Goal: Transaction & Acquisition: Obtain resource

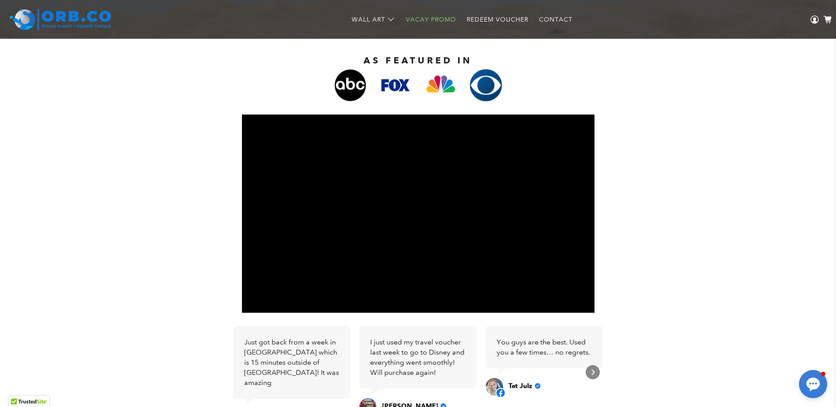
scroll to position [222, 0]
click at [485, 12] on link "Redeem Voucher" at bounding box center [497, 19] width 72 height 23
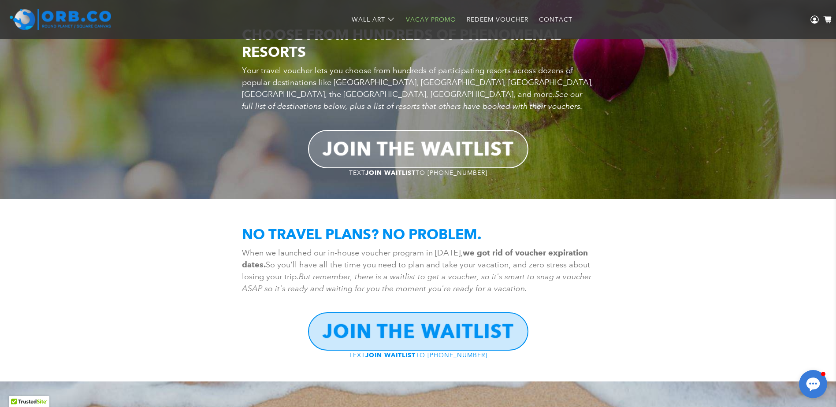
scroll to position [1104, 0]
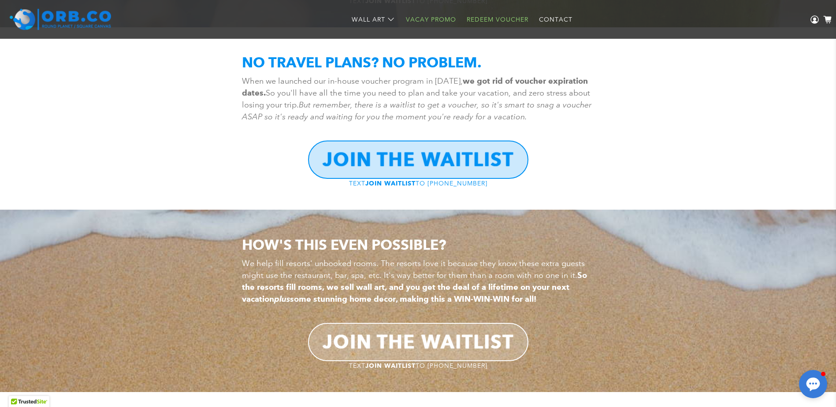
click at [479, 21] on link "Redeem Voucher" at bounding box center [497, 19] width 72 height 23
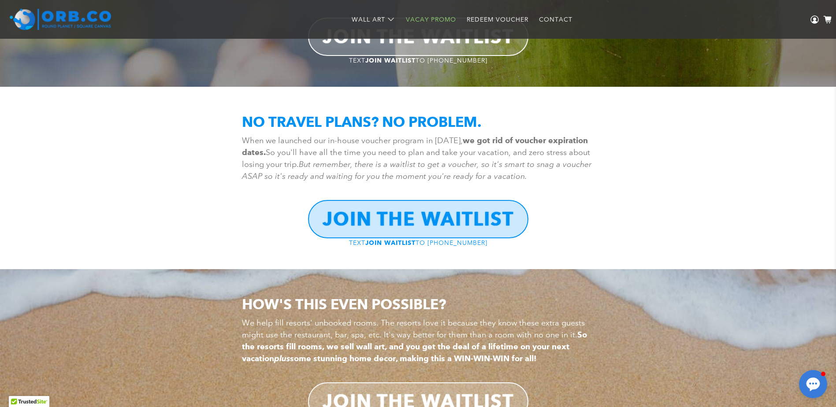
scroll to position [972, 0]
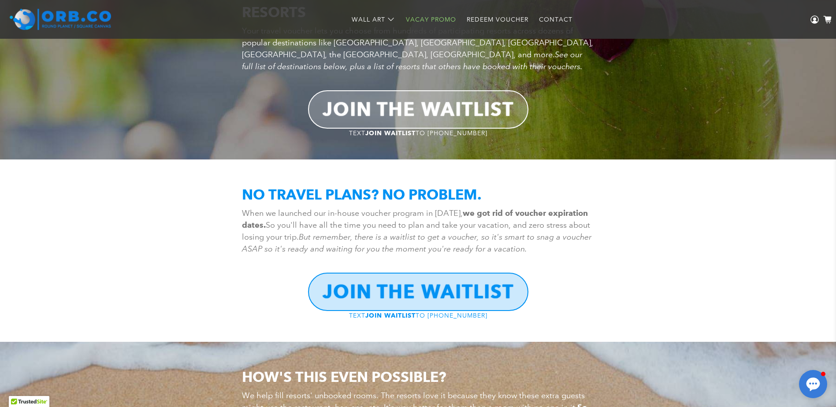
click at [441, 20] on link "Vacay Promo" at bounding box center [431, 19] width 61 height 23
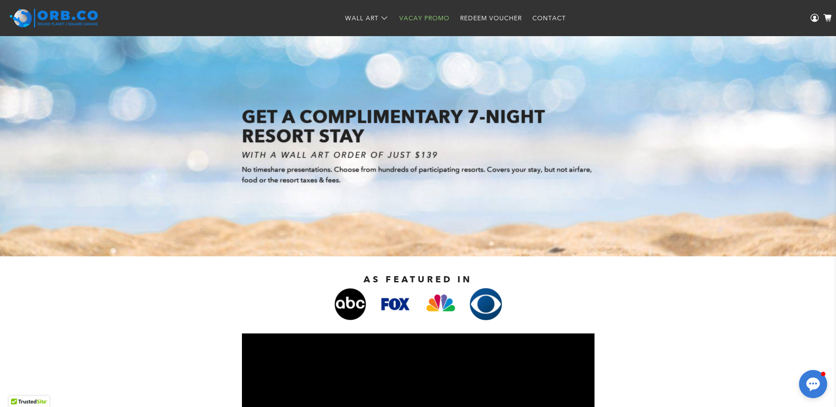
click at [436, 14] on link "Vacay Promo" at bounding box center [424, 18] width 61 height 23
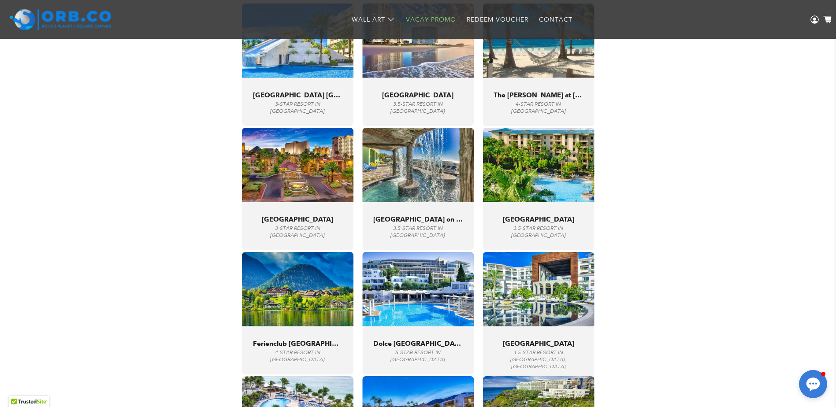
scroll to position [2823, 0]
click at [519, 322] on img at bounding box center [539, 289] width 112 height 74
drag, startPoint x: 519, startPoint y: 335, endPoint x: 548, endPoint y: 337, distance: 29.2
click at [548, 337] on div "" If I could give this 10 stars I would!! Incredible place! Pure luxury! Servic…" at bounding box center [538, 351] width 89 height 38
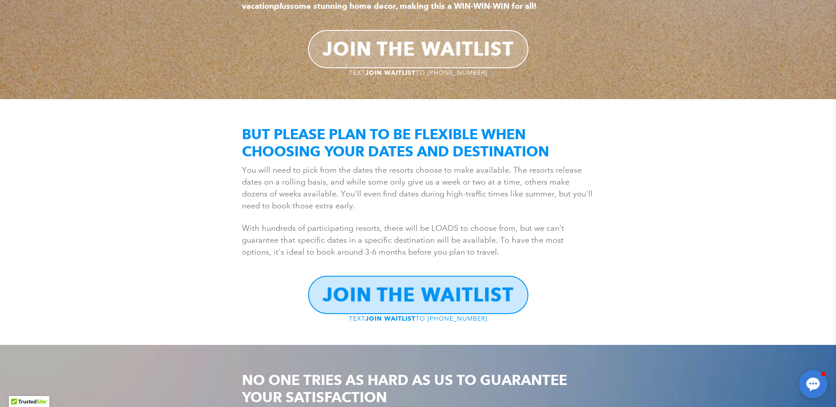
scroll to position [0, 0]
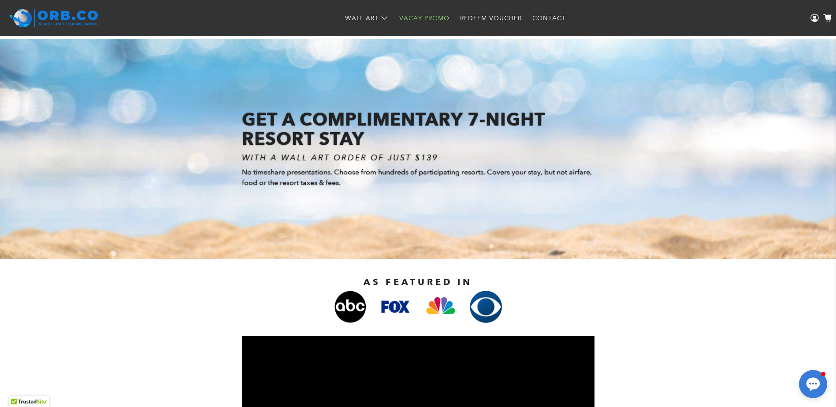
drag, startPoint x: 165, startPoint y: 283, endPoint x: 165, endPoint y: 40, distance: 243.3
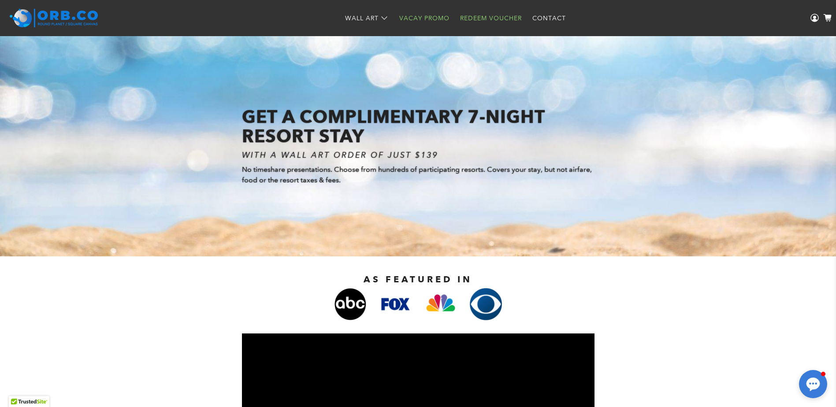
click at [519, 16] on link "Redeem Voucher" at bounding box center [491, 18] width 72 height 23
